Goal: Check status: Check status

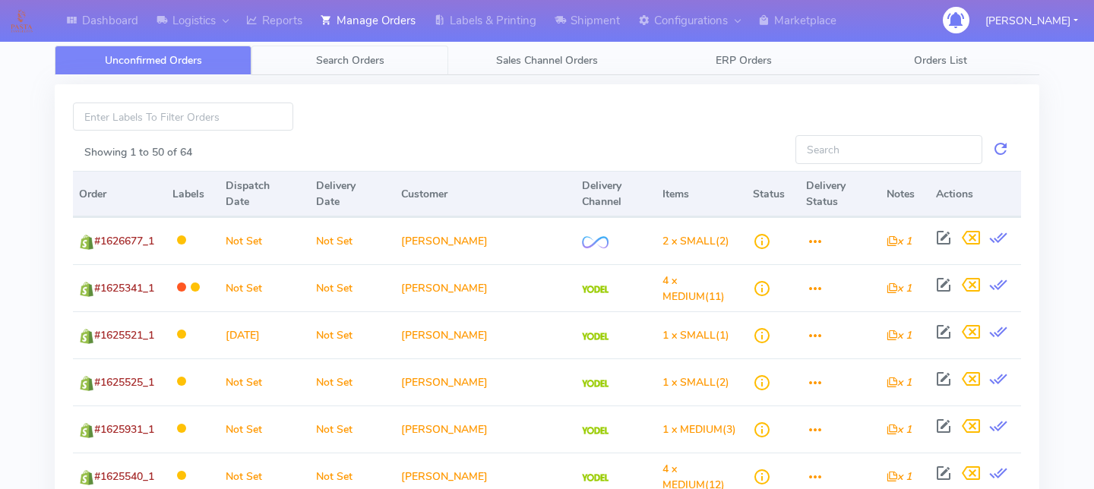
click at [357, 58] on span "Search Orders" at bounding box center [350, 60] width 68 height 14
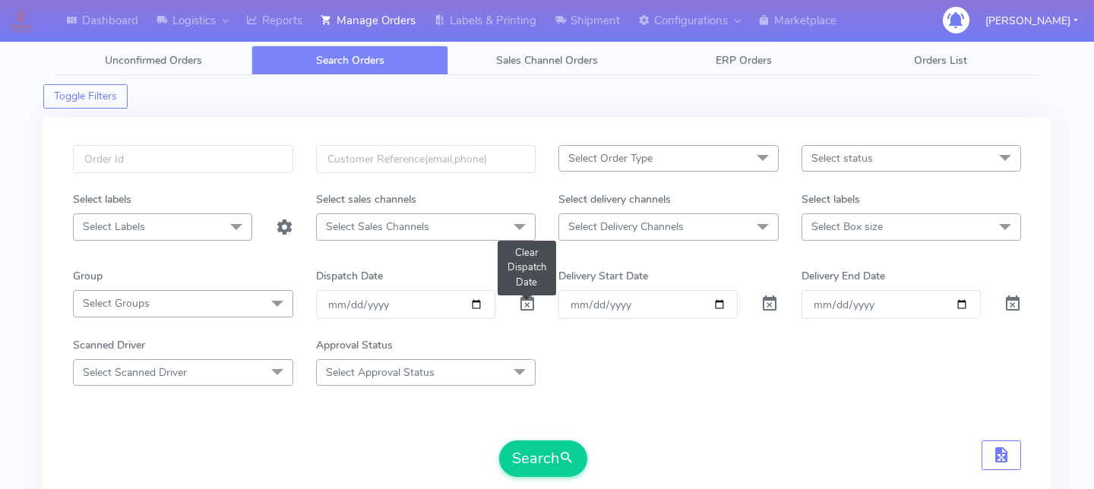
click at [532, 300] on span at bounding box center [527, 307] width 18 height 14
click at [253, 147] on input "text" at bounding box center [183, 159] width 220 height 28
paste input "1625885"
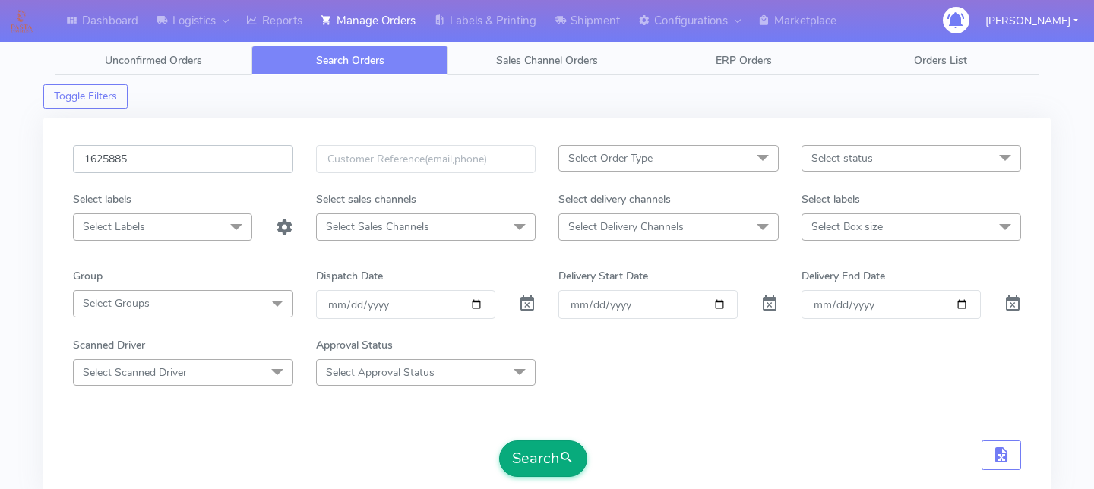
type input "1625885"
click at [534, 475] on button "Search" at bounding box center [543, 459] width 88 height 36
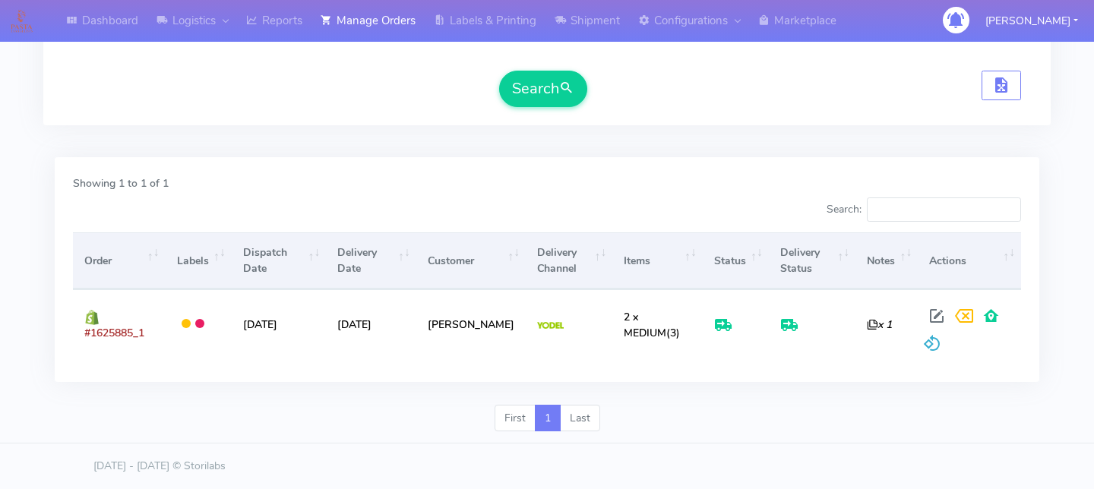
scroll to position [370, 0]
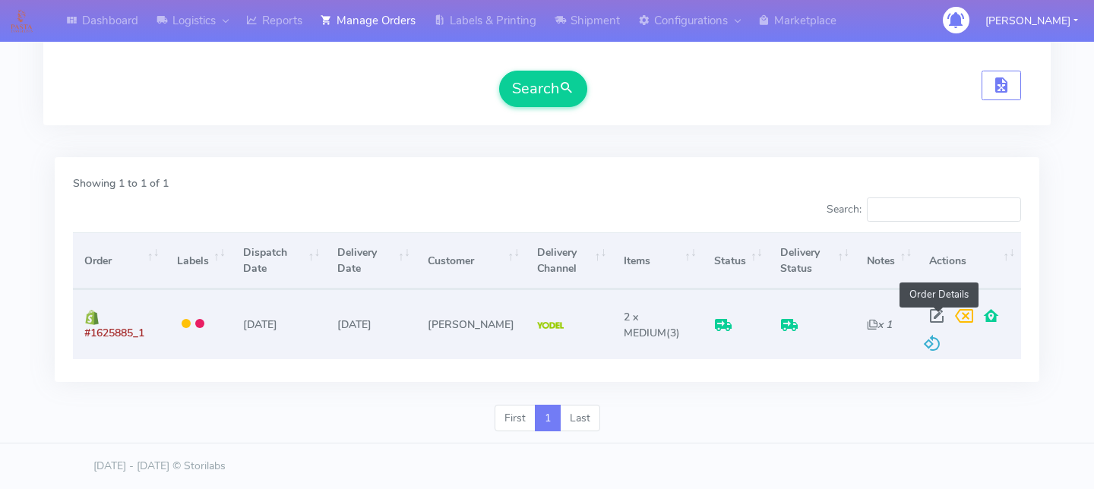
click at [939, 312] on span at bounding box center [936, 319] width 27 height 14
select select "5"
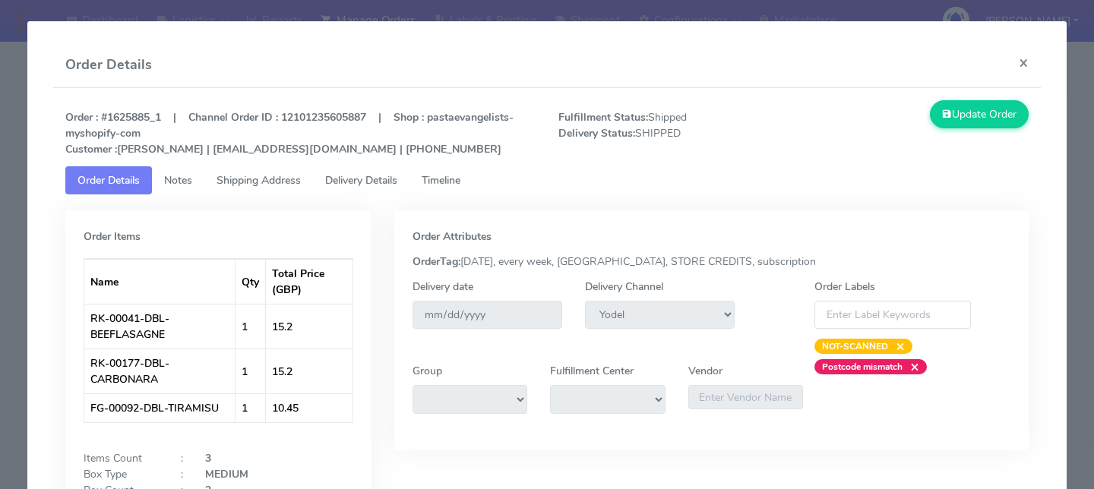
click at [372, 191] on link "Delivery Details" at bounding box center [361, 180] width 97 height 28
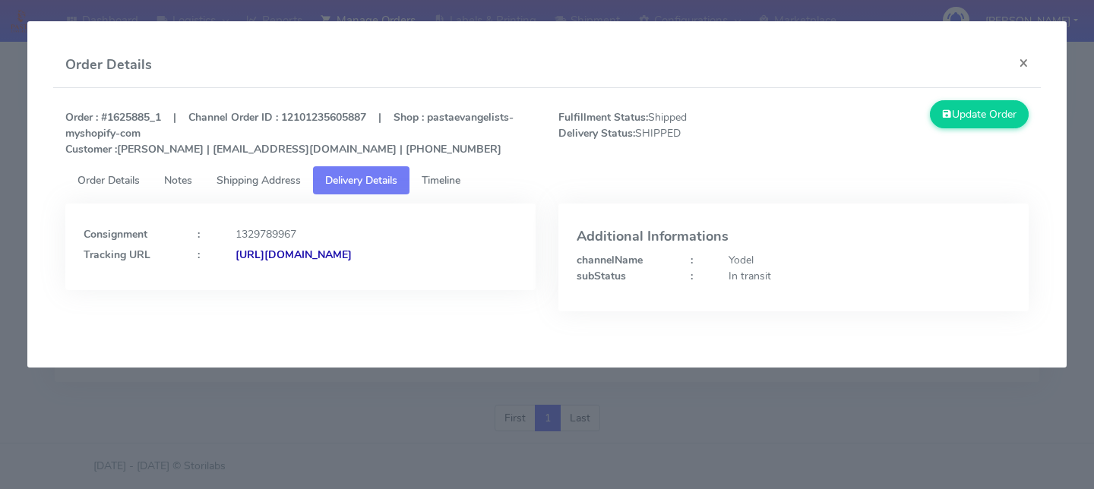
click at [449, 179] on span "Timeline" at bounding box center [441, 180] width 39 height 14
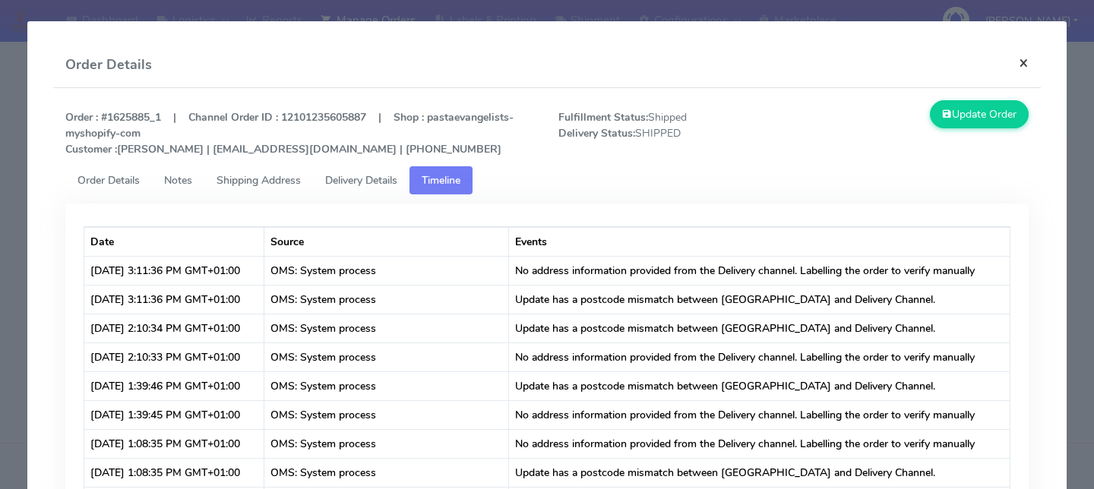
click at [1031, 61] on button "×" at bounding box center [1024, 63] width 34 height 40
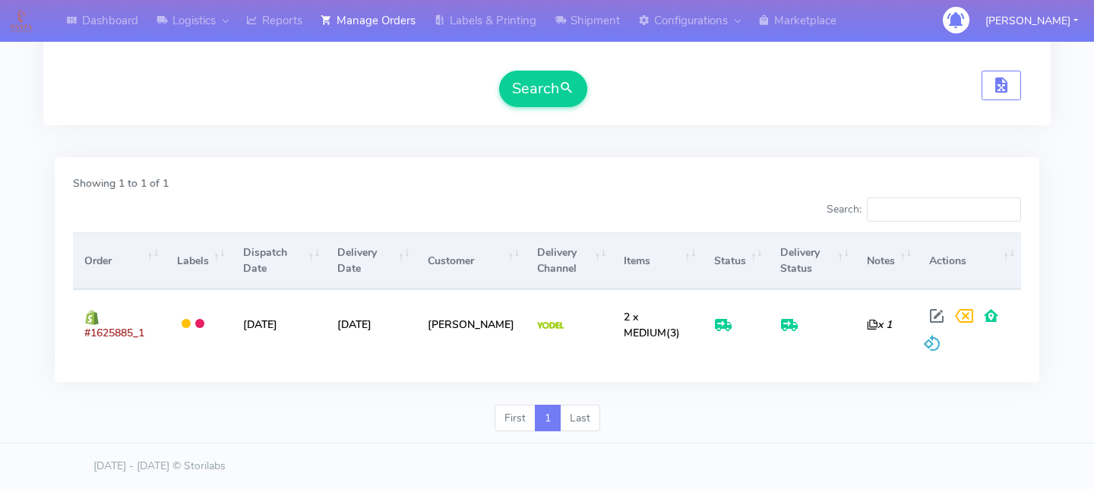
scroll to position [0, 0]
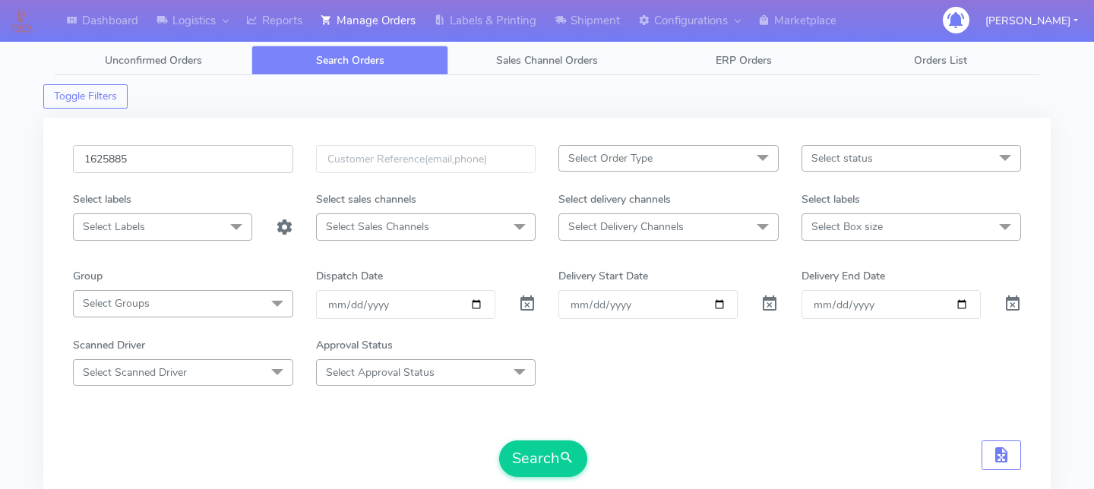
click at [241, 169] on input "1625885" at bounding box center [183, 159] width 220 height 28
